Goal: Check status: Check status

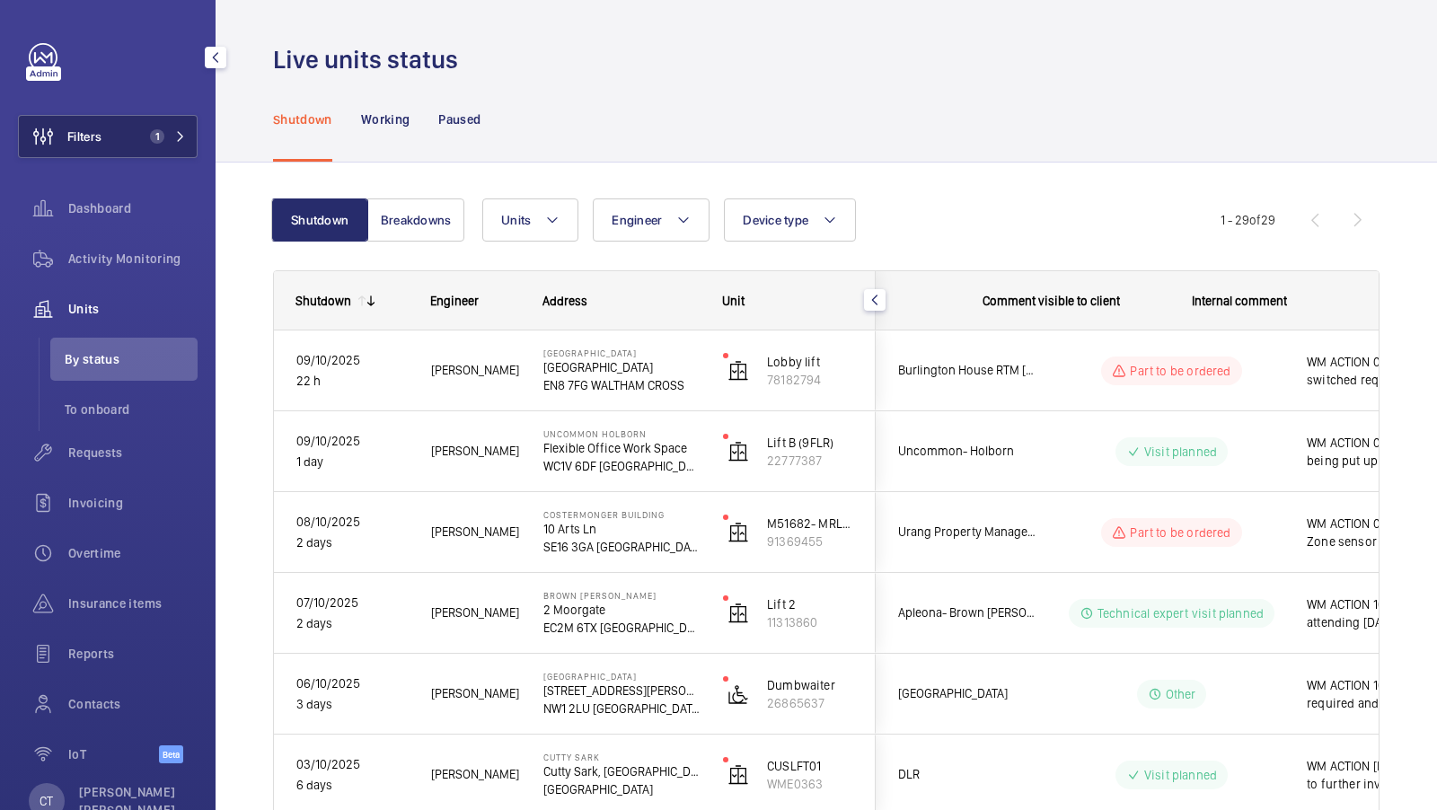
scroll to position [0, 323]
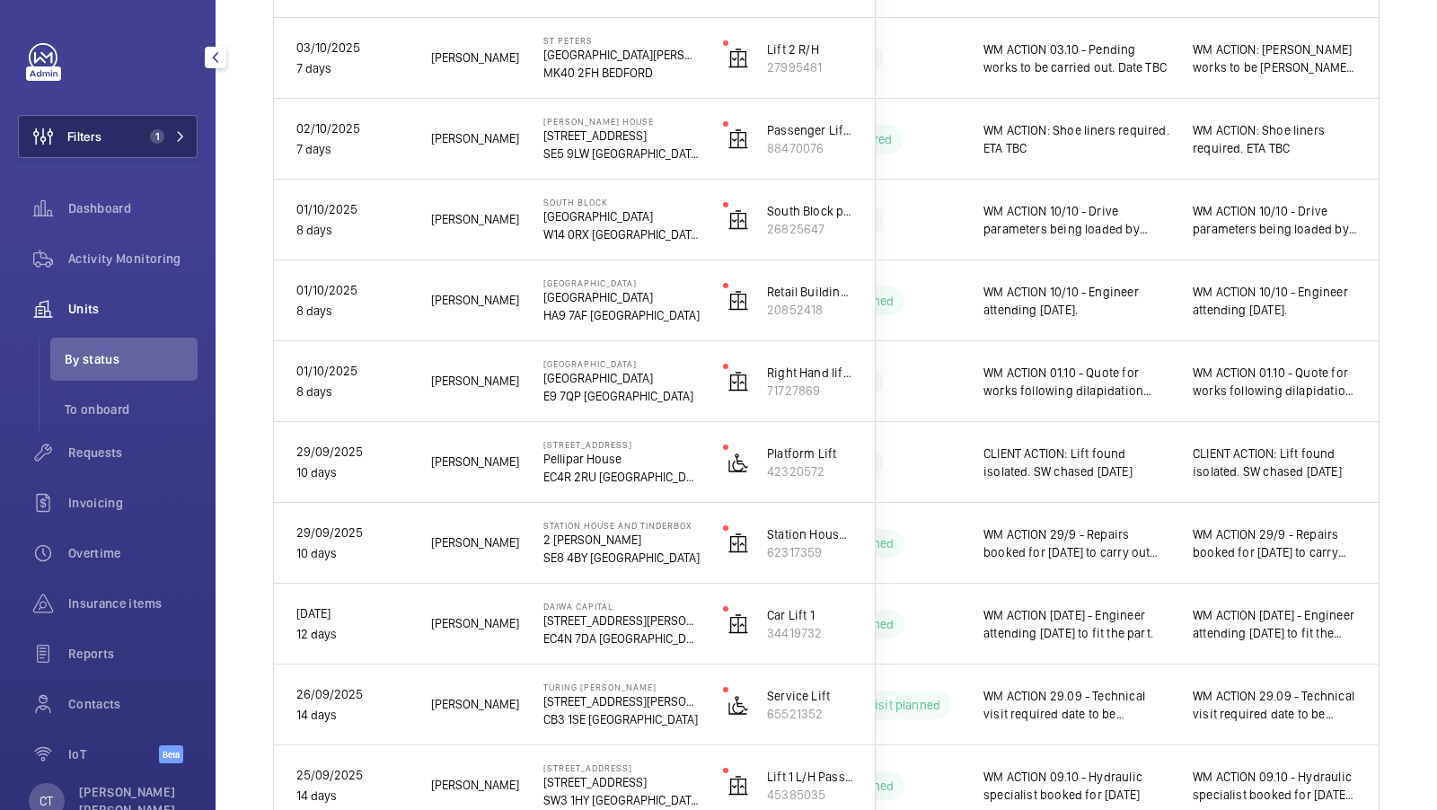
click at [157, 148] on button "Filters 1" at bounding box center [108, 136] width 180 height 43
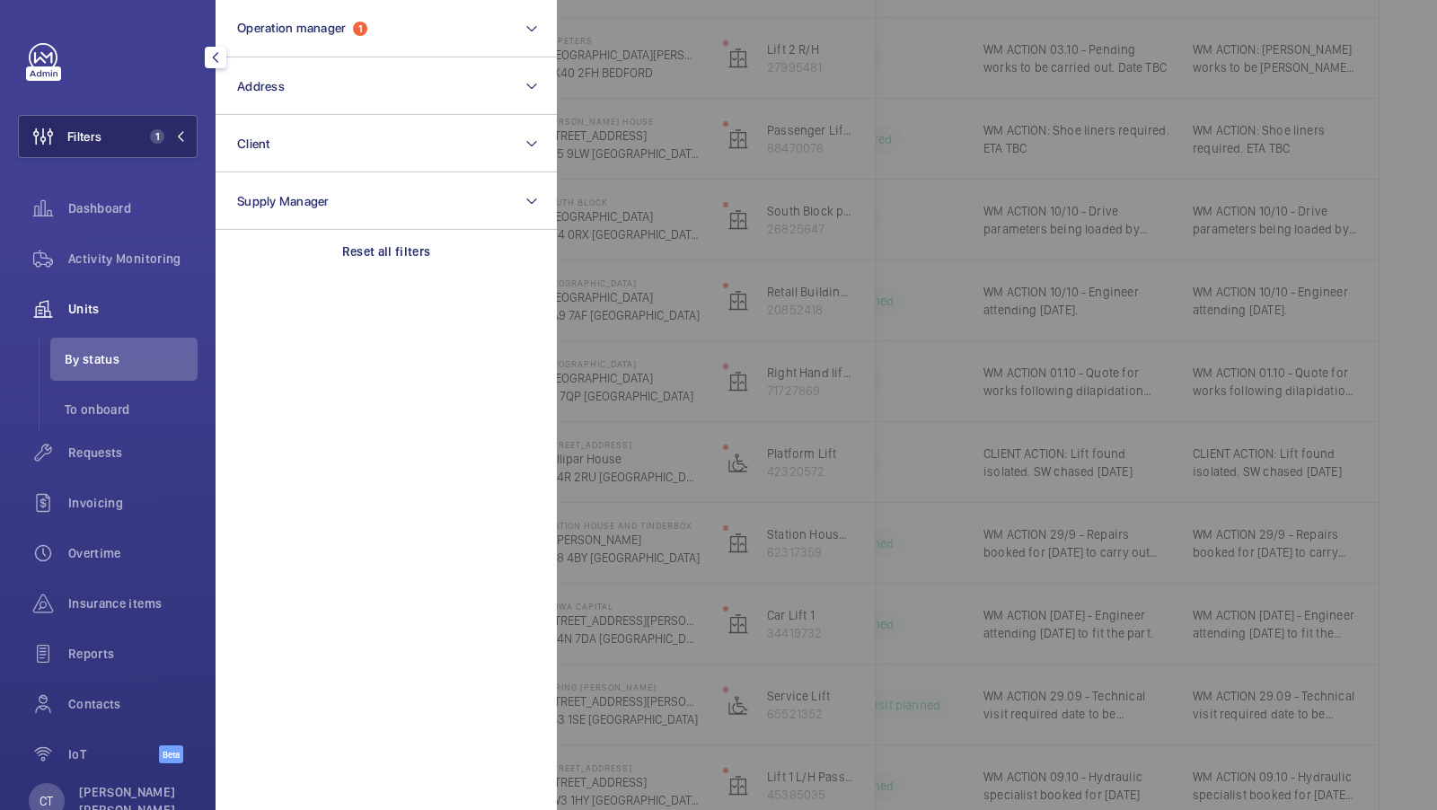
click at [146, 122] on button "Filters 1" at bounding box center [108, 136] width 180 height 43
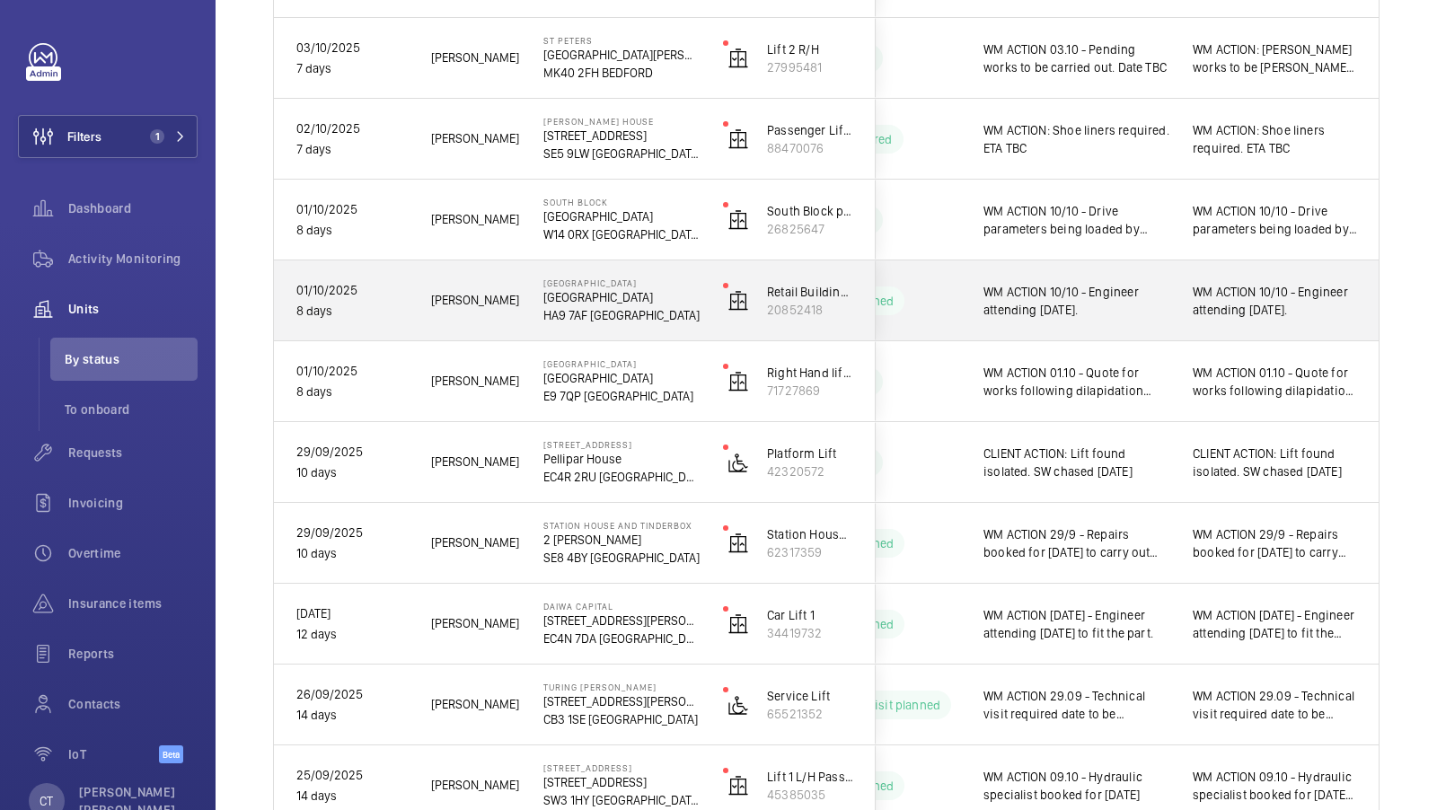
click at [1213, 328] on div "WM ACTION 10/10 - Engineer attending [DATE]." at bounding box center [1275, 300] width 208 height 77
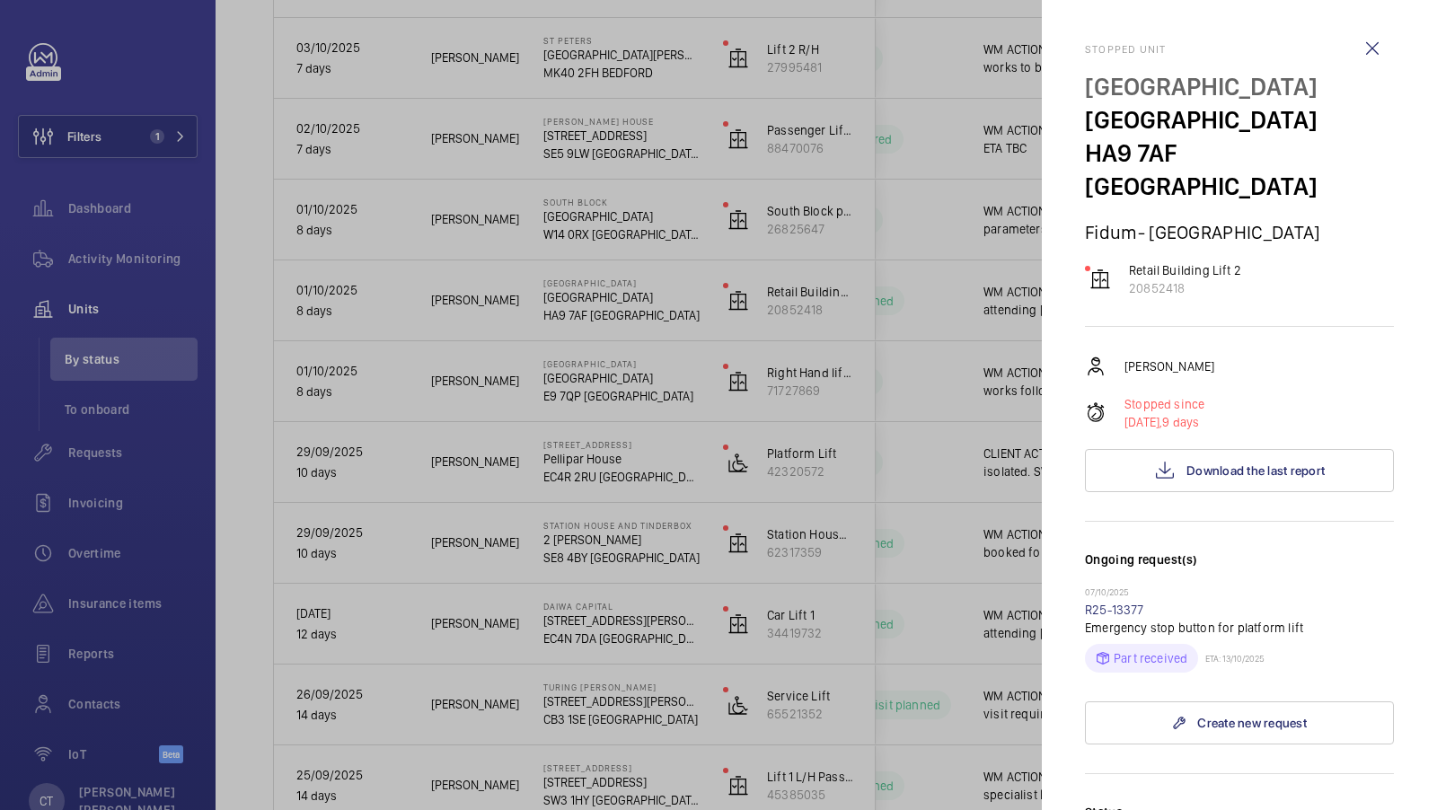
click at [772, 366] on div at bounding box center [718, 405] width 1437 height 810
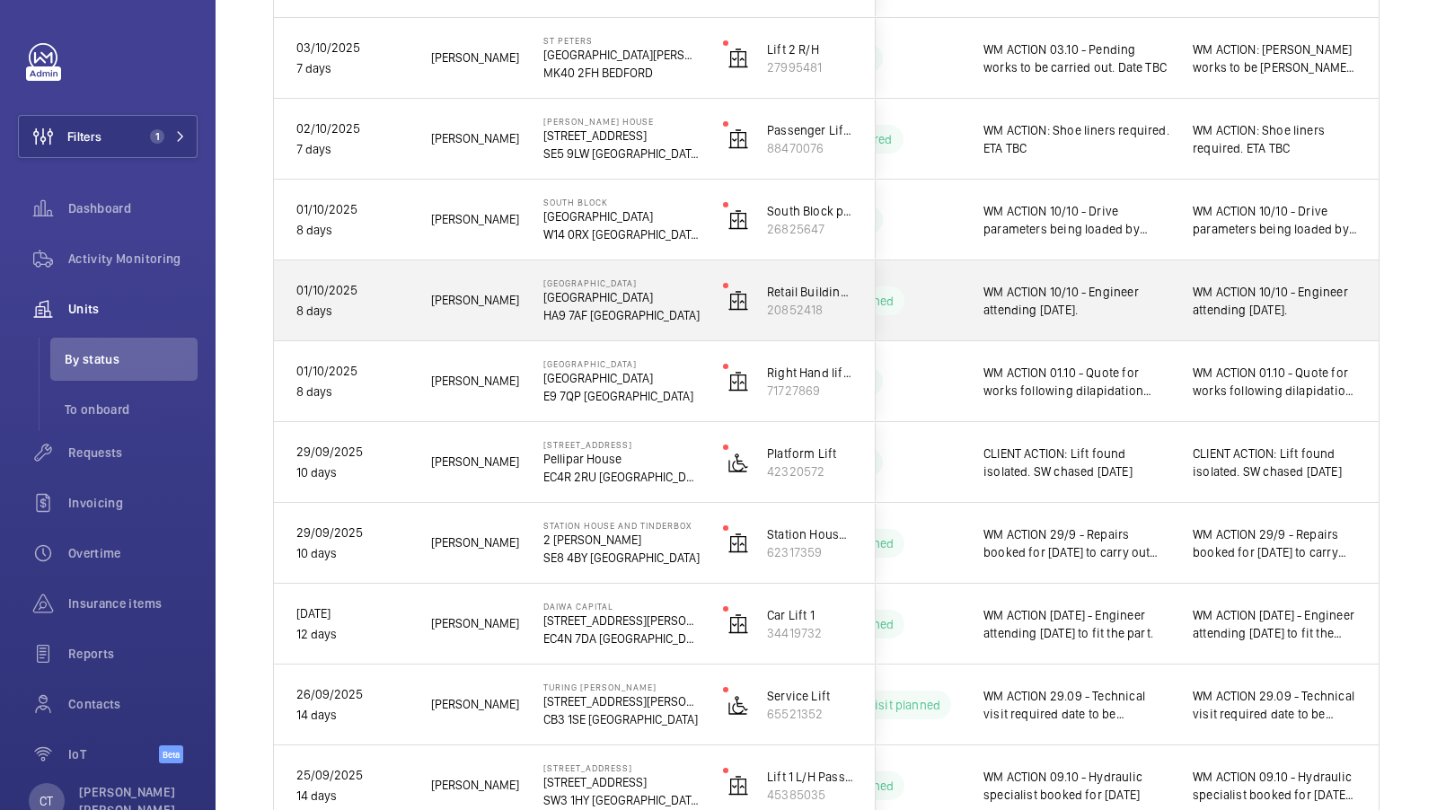
click at [1228, 323] on div "WM ACTION 10/10 - Engineer attending [DATE]." at bounding box center [1275, 300] width 208 height 77
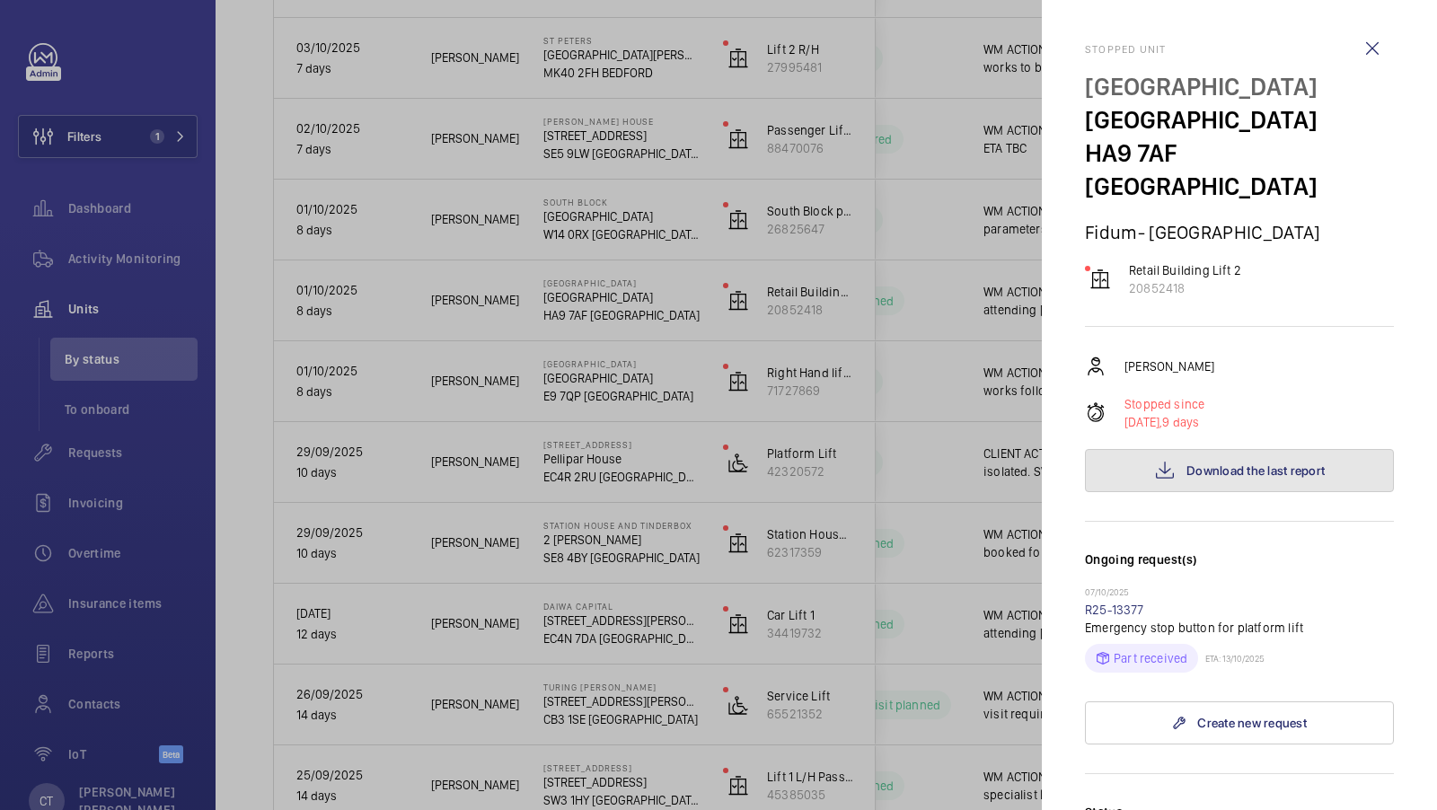
click at [1209, 450] on button "Download the last report" at bounding box center [1239, 470] width 309 height 43
click at [700, 368] on div at bounding box center [718, 405] width 1437 height 810
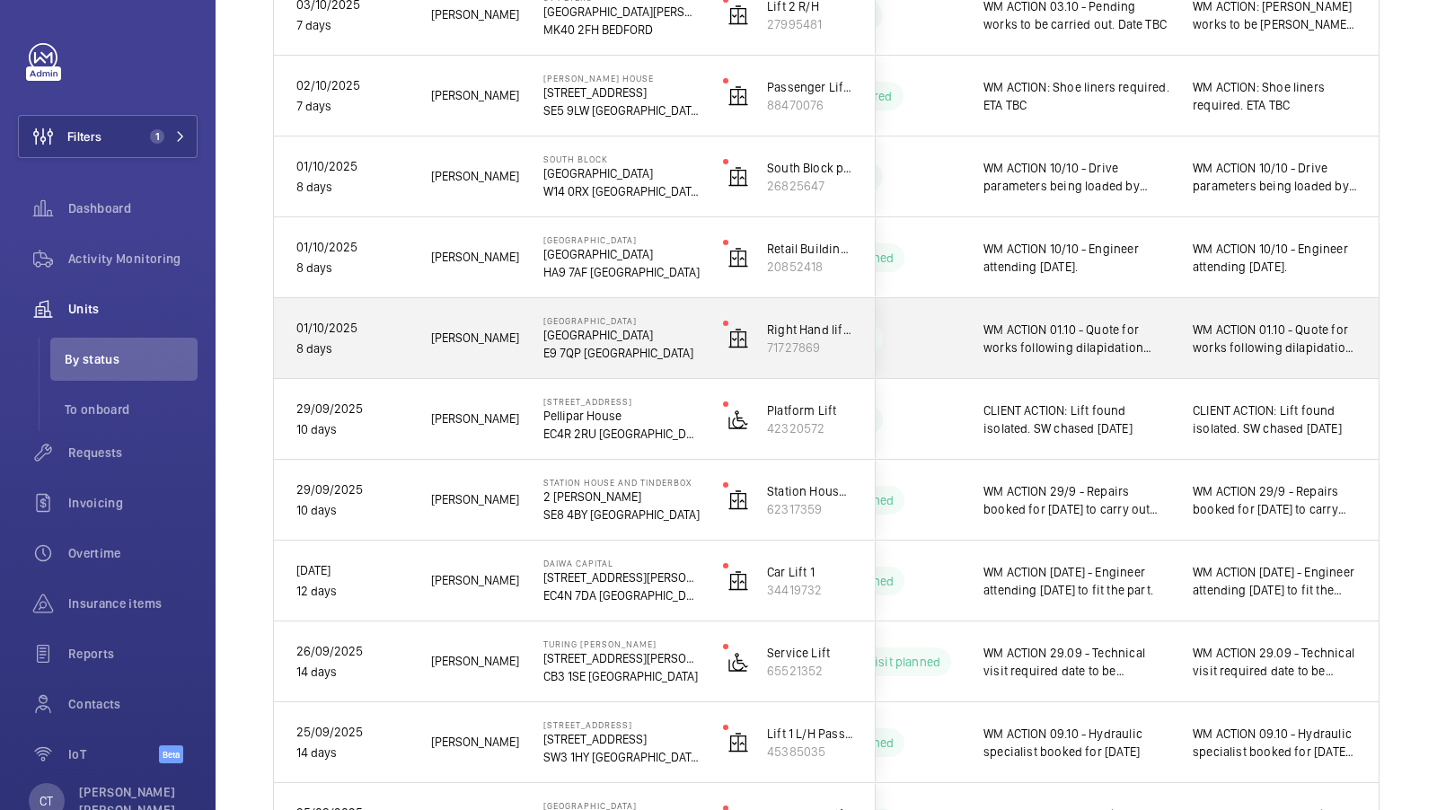
scroll to position [858, 0]
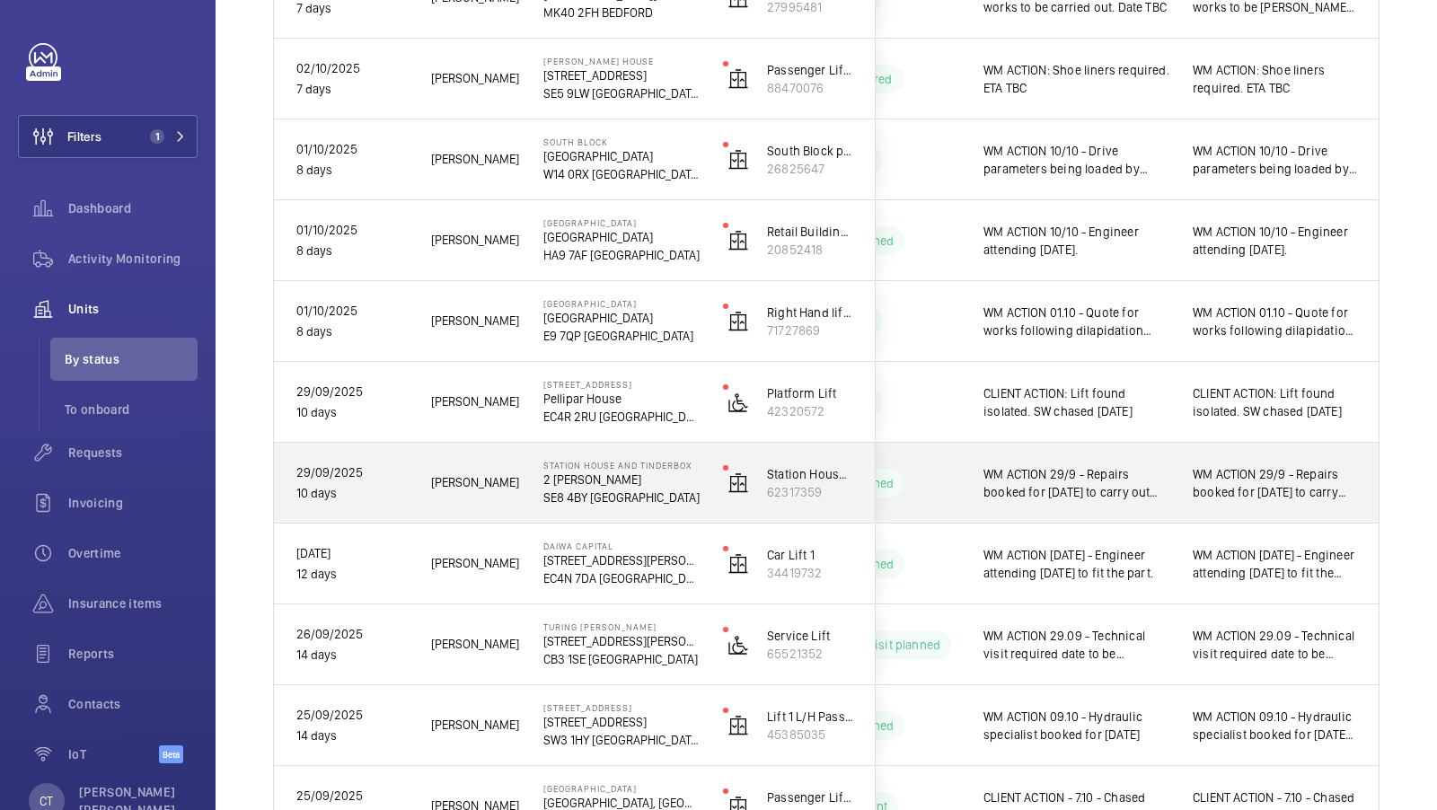
click at [1274, 490] on span "WM ACTION 29/9 - Repairs booked for [DATE] to carry out investigation into the …" at bounding box center [1275, 483] width 164 height 36
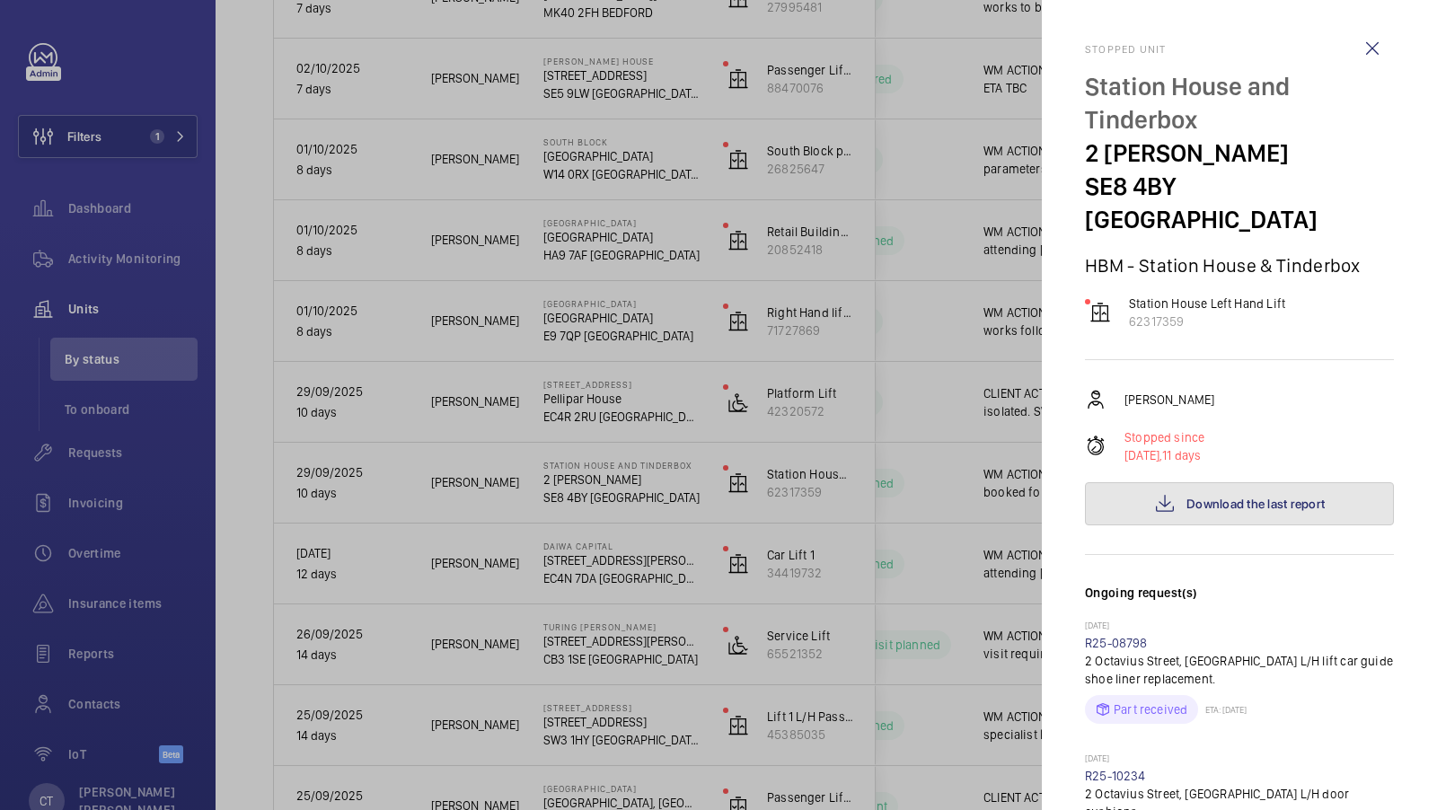
click at [1260, 482] on button "Download the last report" at bounding box center [1239, 503] width 309 height 43
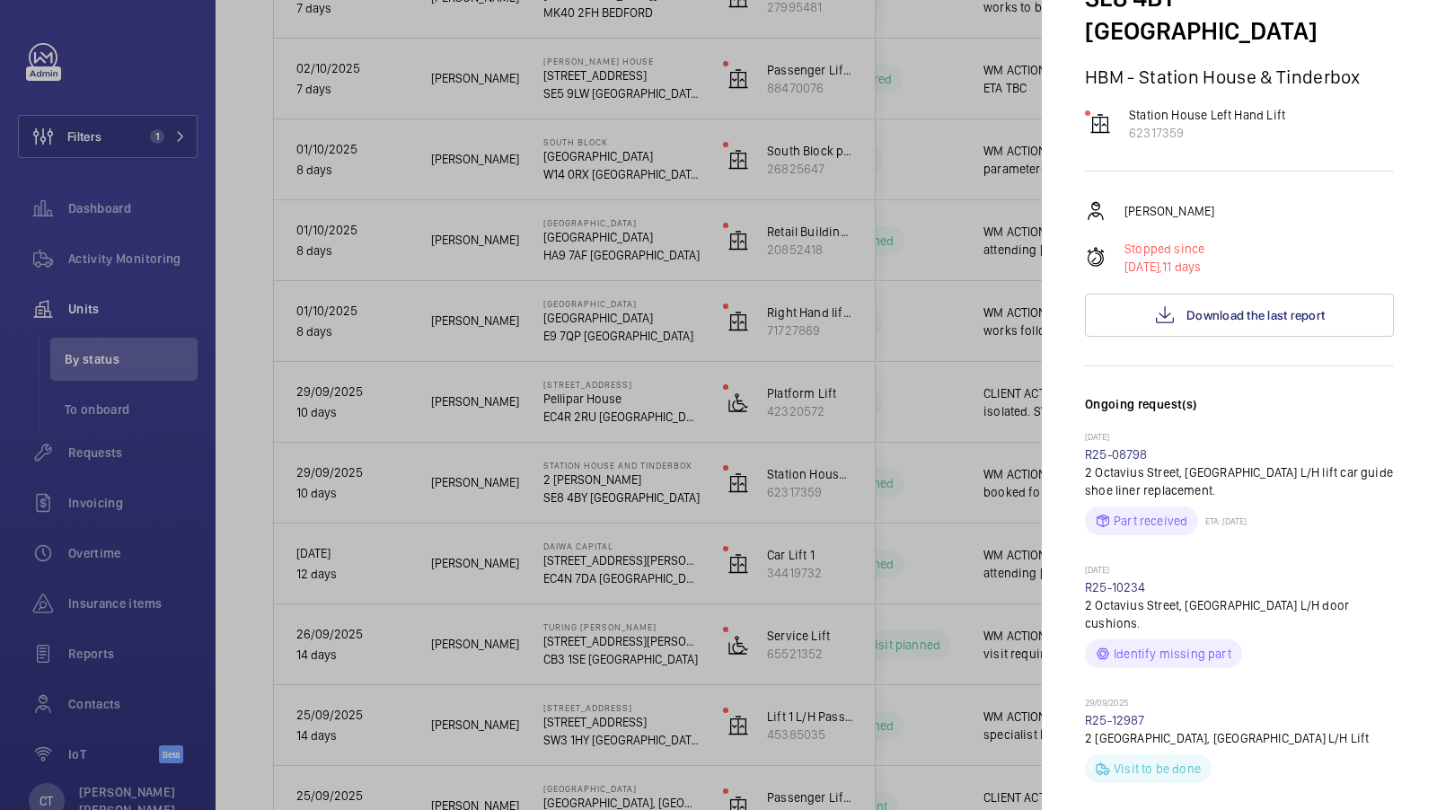
scroll to position [456, 0]
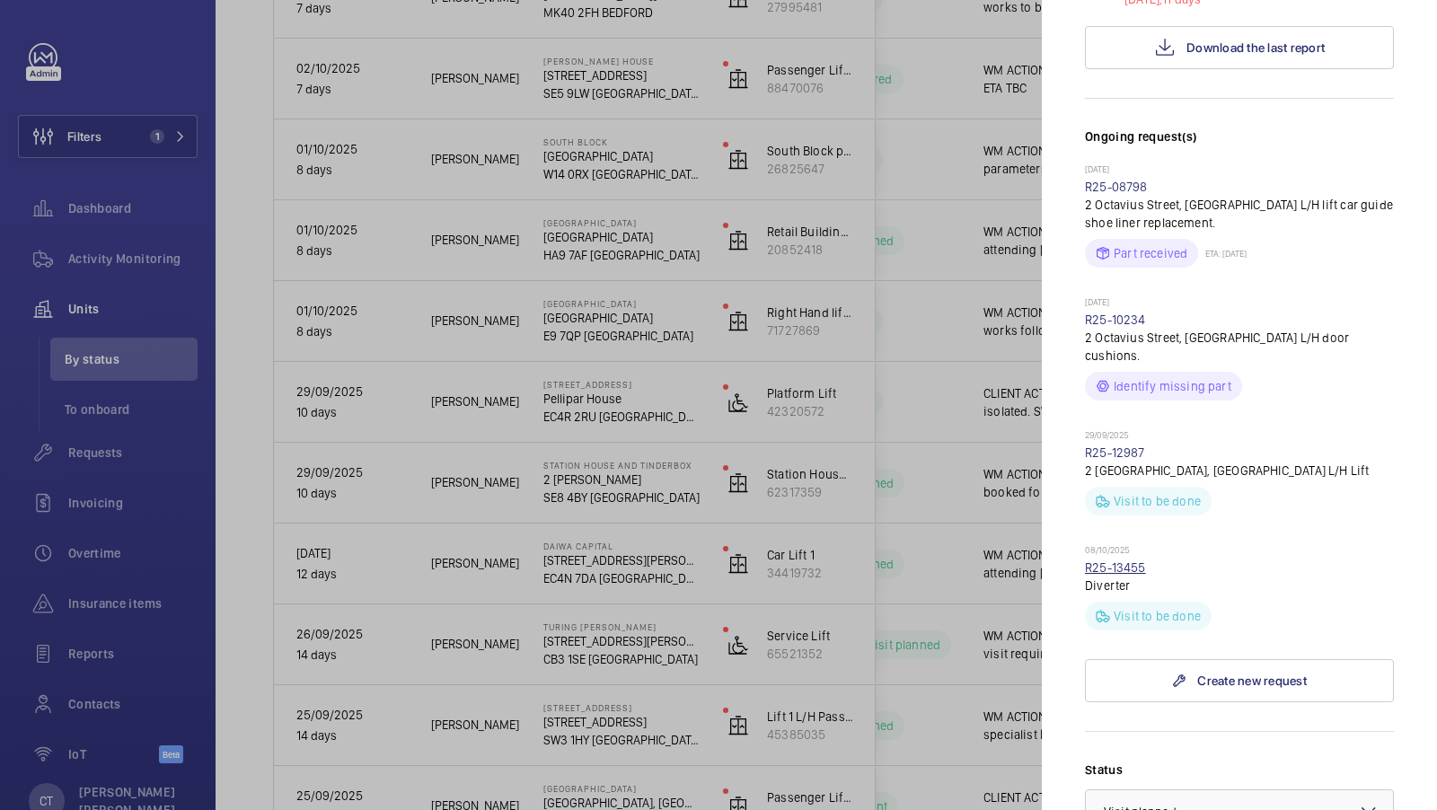
click at [1123, 561] on link "R25-13455" at bounding box center [1115, 568] width 61 height 14
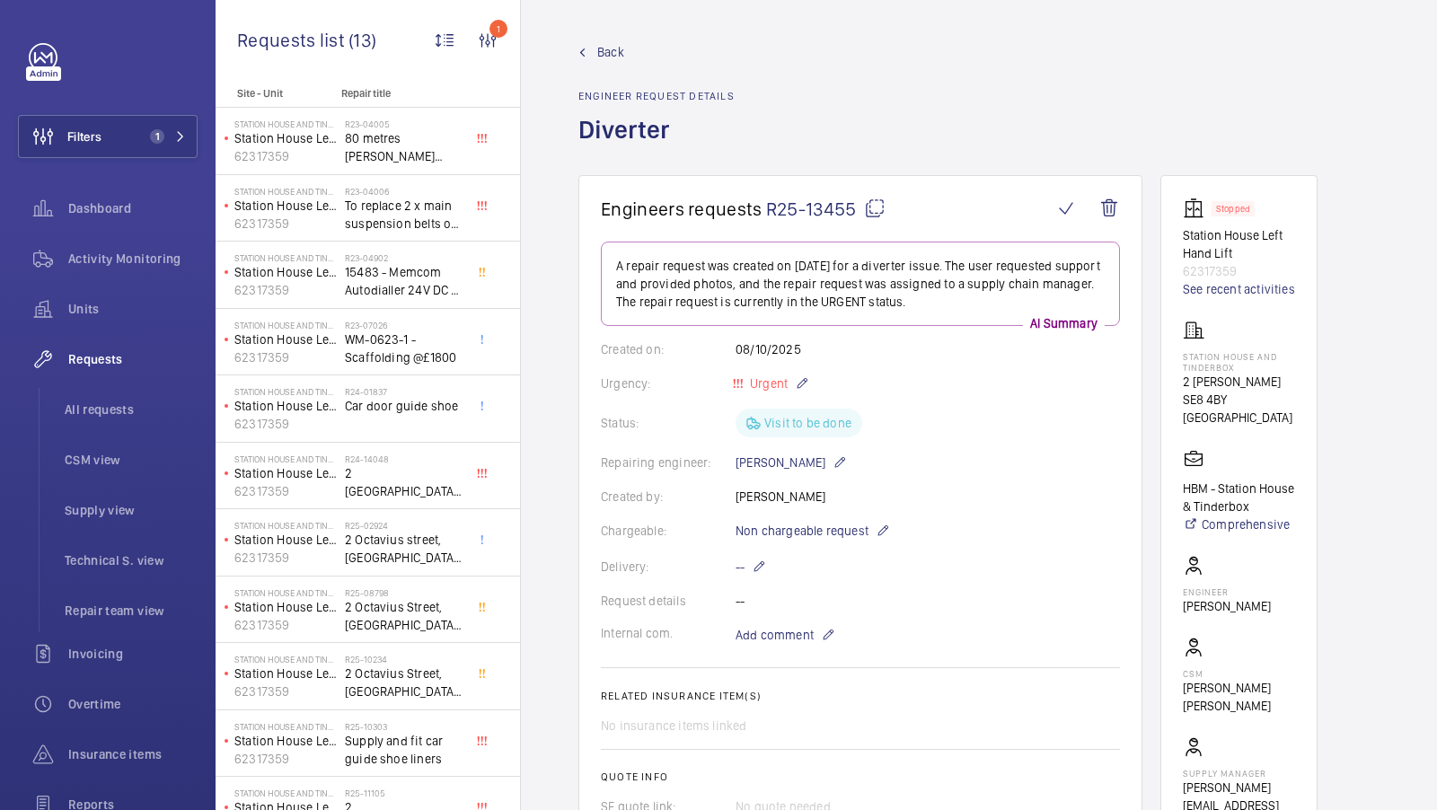
click at [876, 207] on mat-icon at bounding box center [875, 209] width 22 height 22
click at [1224, 294] on link "See recent activities" at bounding box center [1239, 289] width 112 height 18
